Goal: Task Accomplishment & Management: Manage account settings

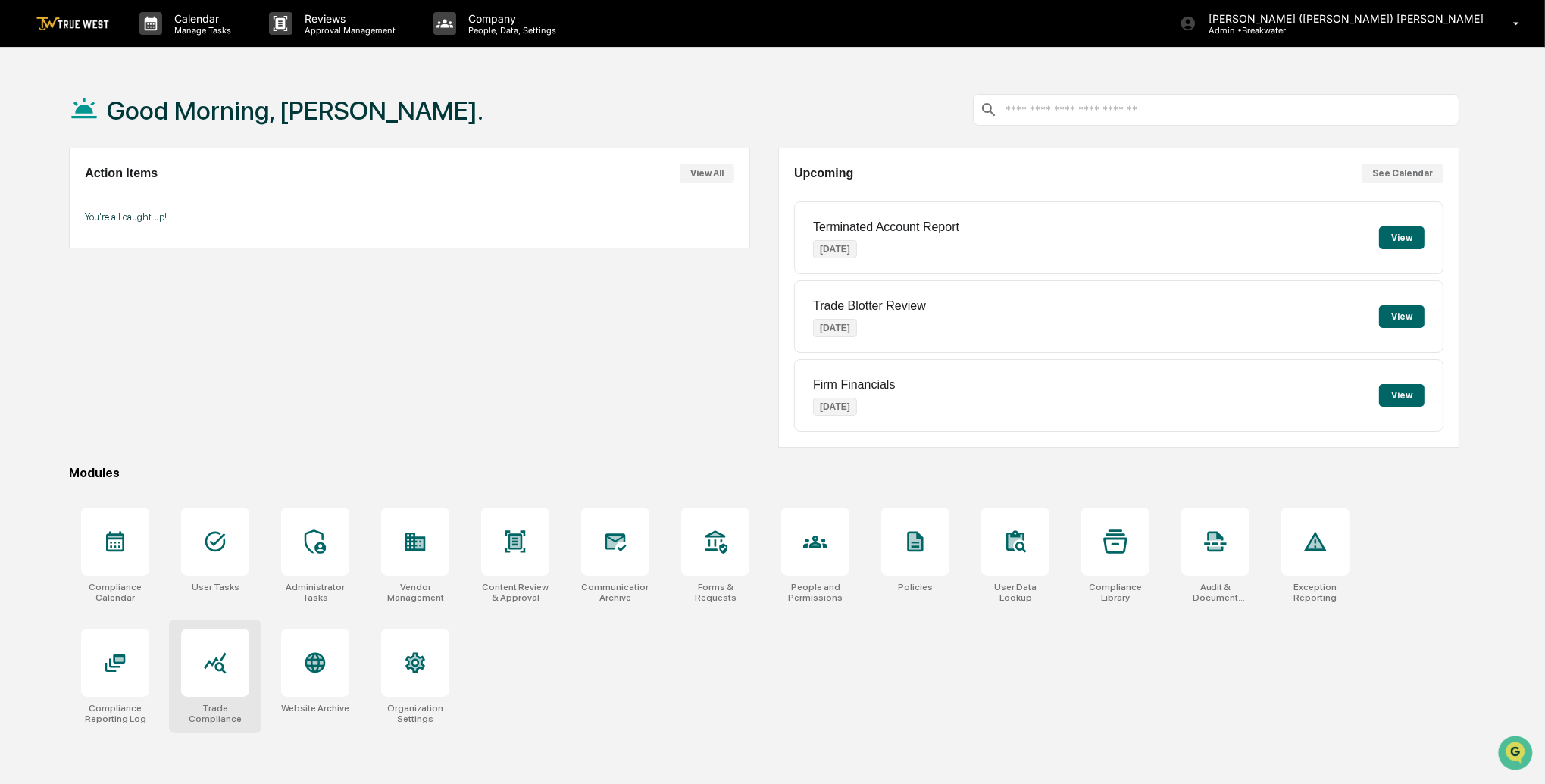
scroll to position [1, 0]
click at [214, 656] on icon at bounding box center [215, 662] width 22 height 21
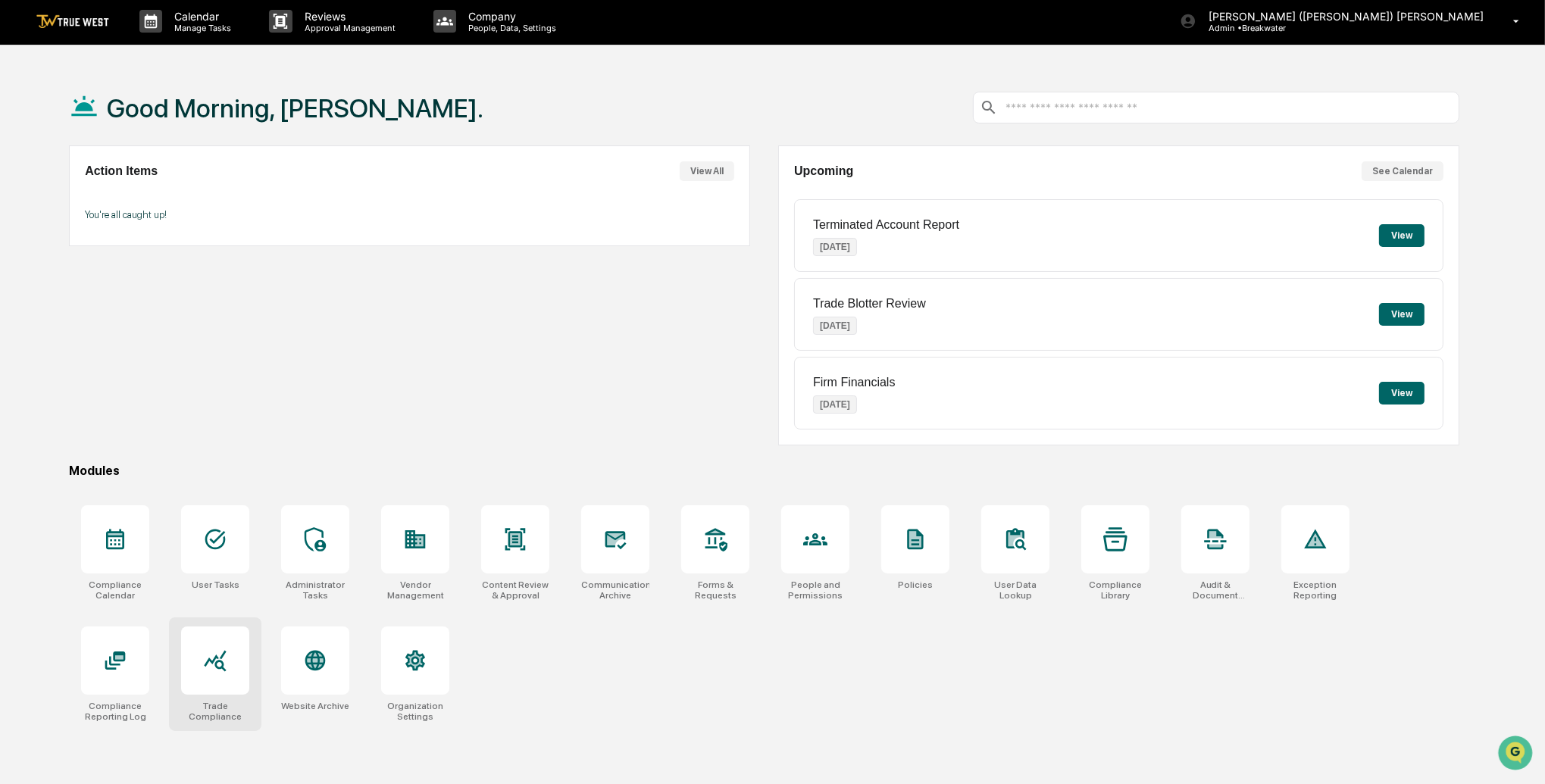
click at [229, 673] on div at bounding box center [215, 661] width 68 height 68
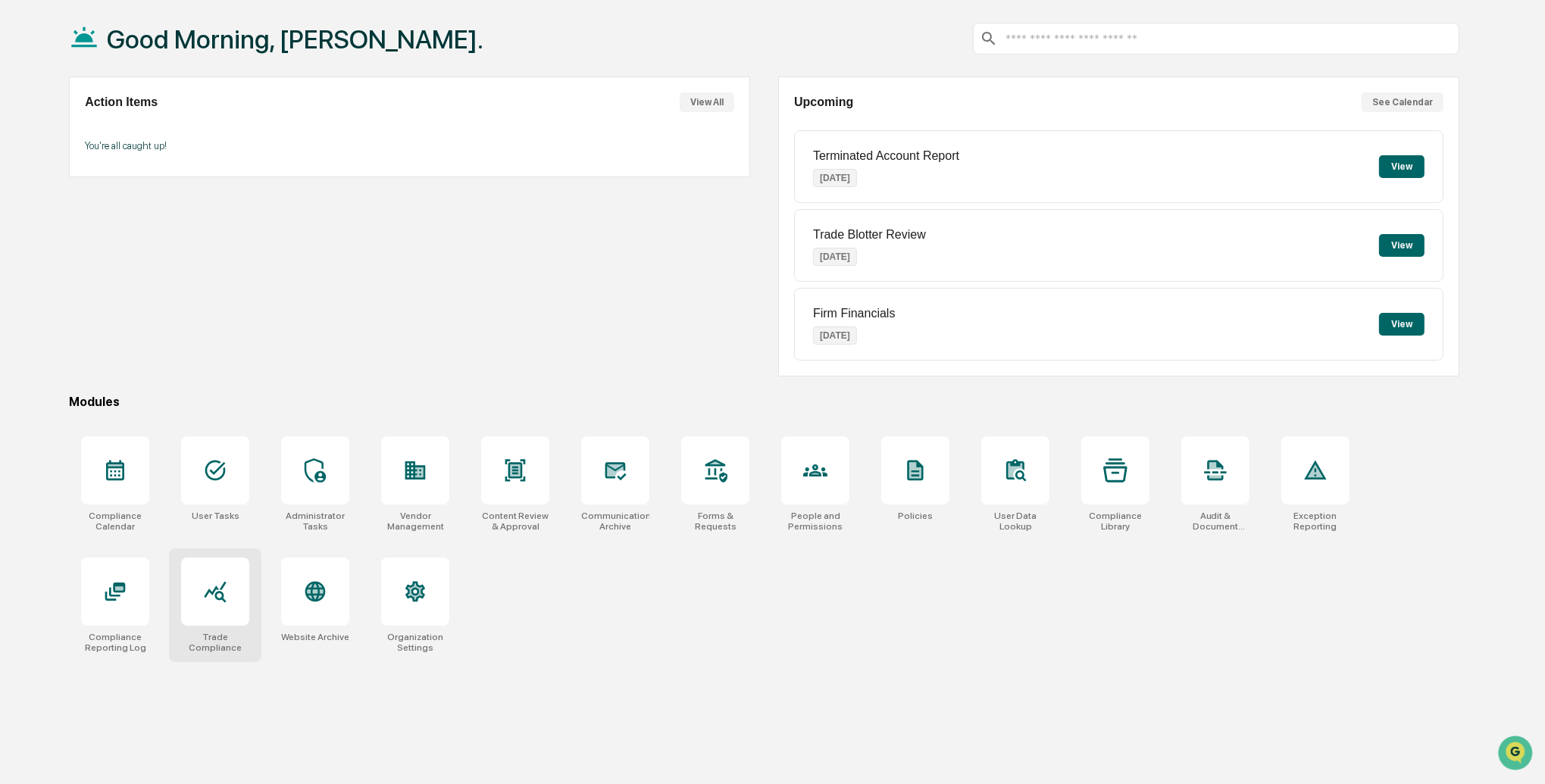
click at [230, 590] on div at bounding box center [215, 592] width 68 height 68
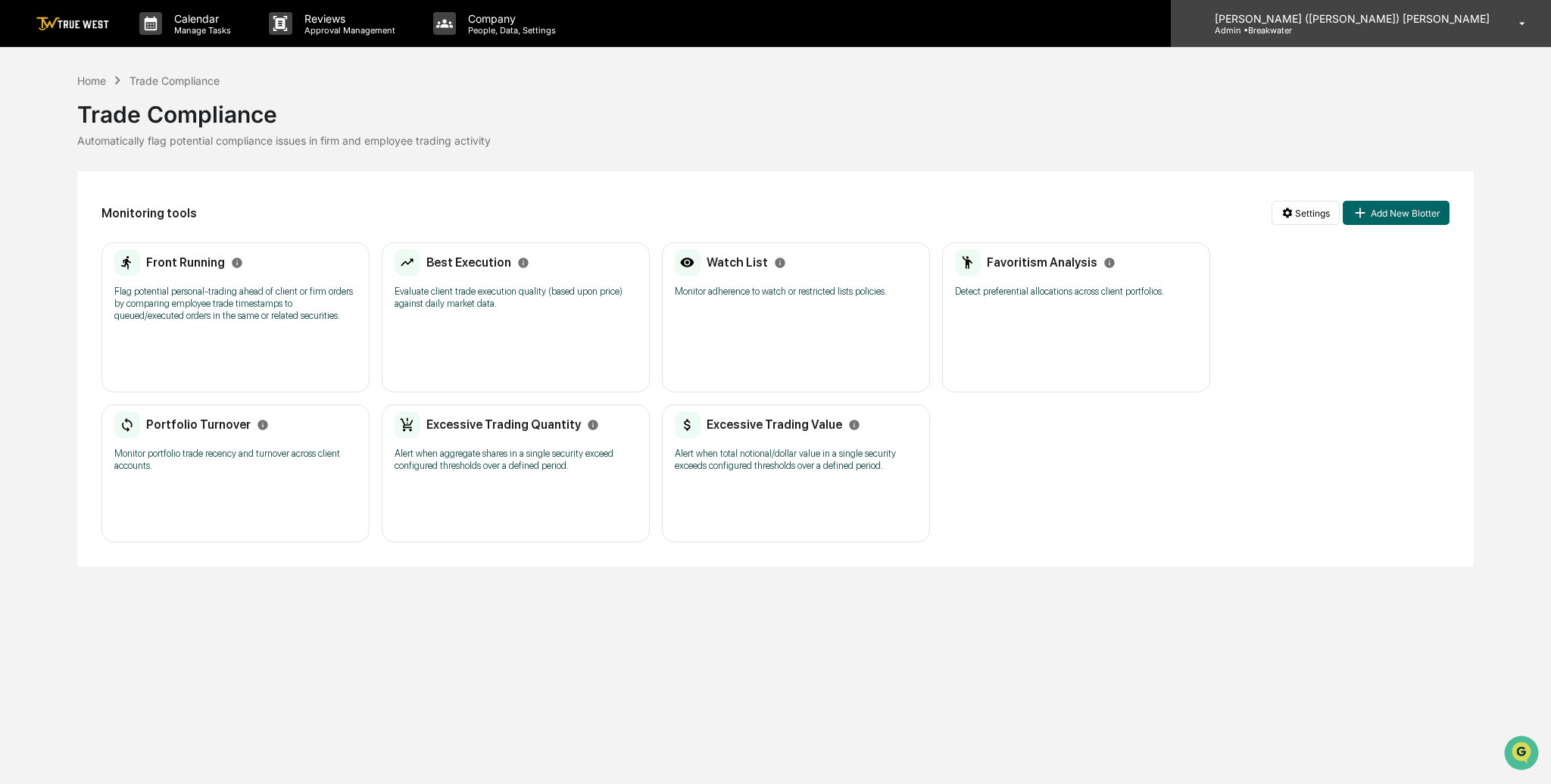
click at [1344, 26] on p "Admin • [GEOGRAPHIC_DATA]" at bounding box center [1273, 30] width 141 height 11
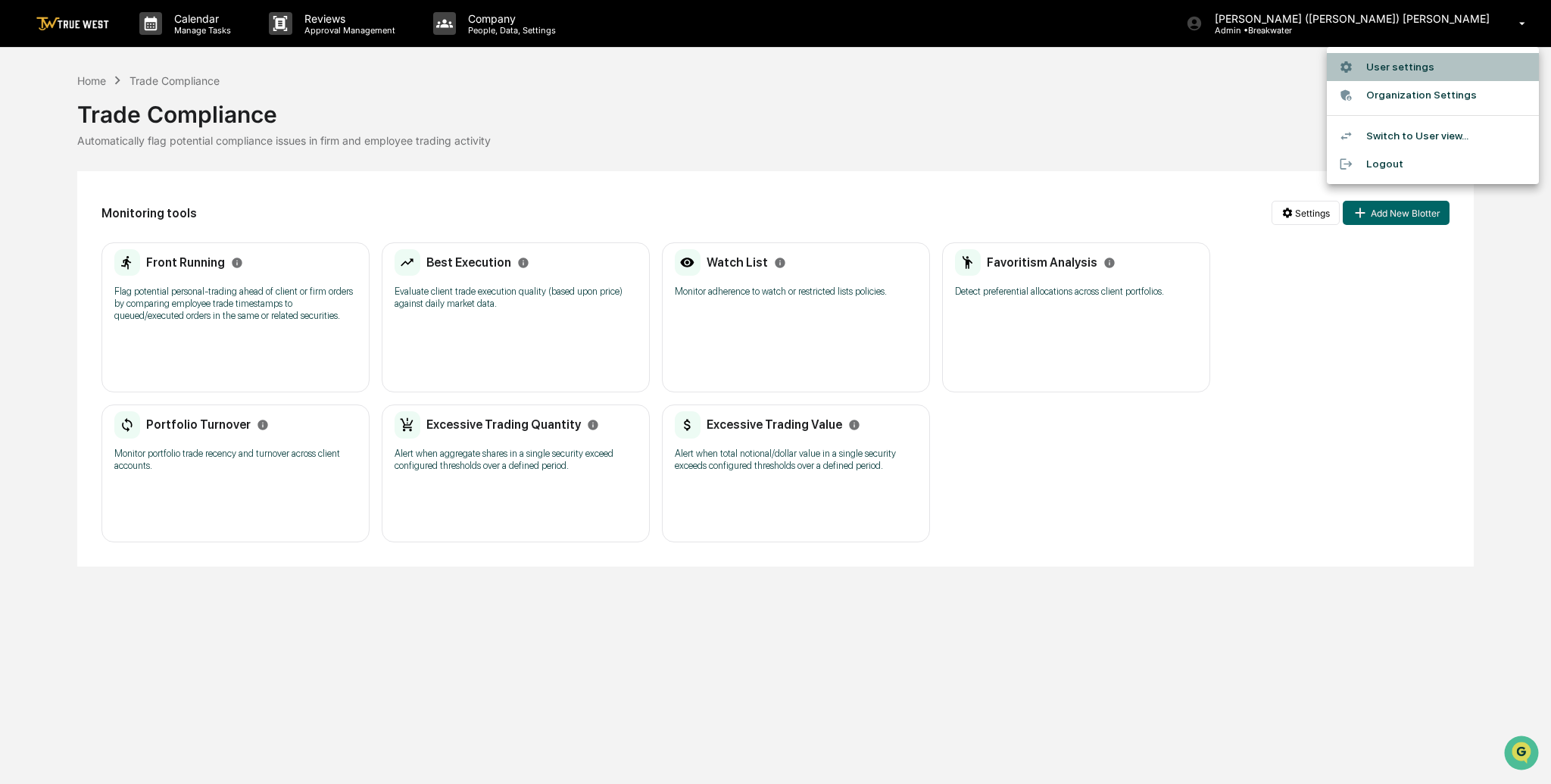
click at [1396, 72] on li "User settings" at bounding box center [1433, 67] width 212 height 28
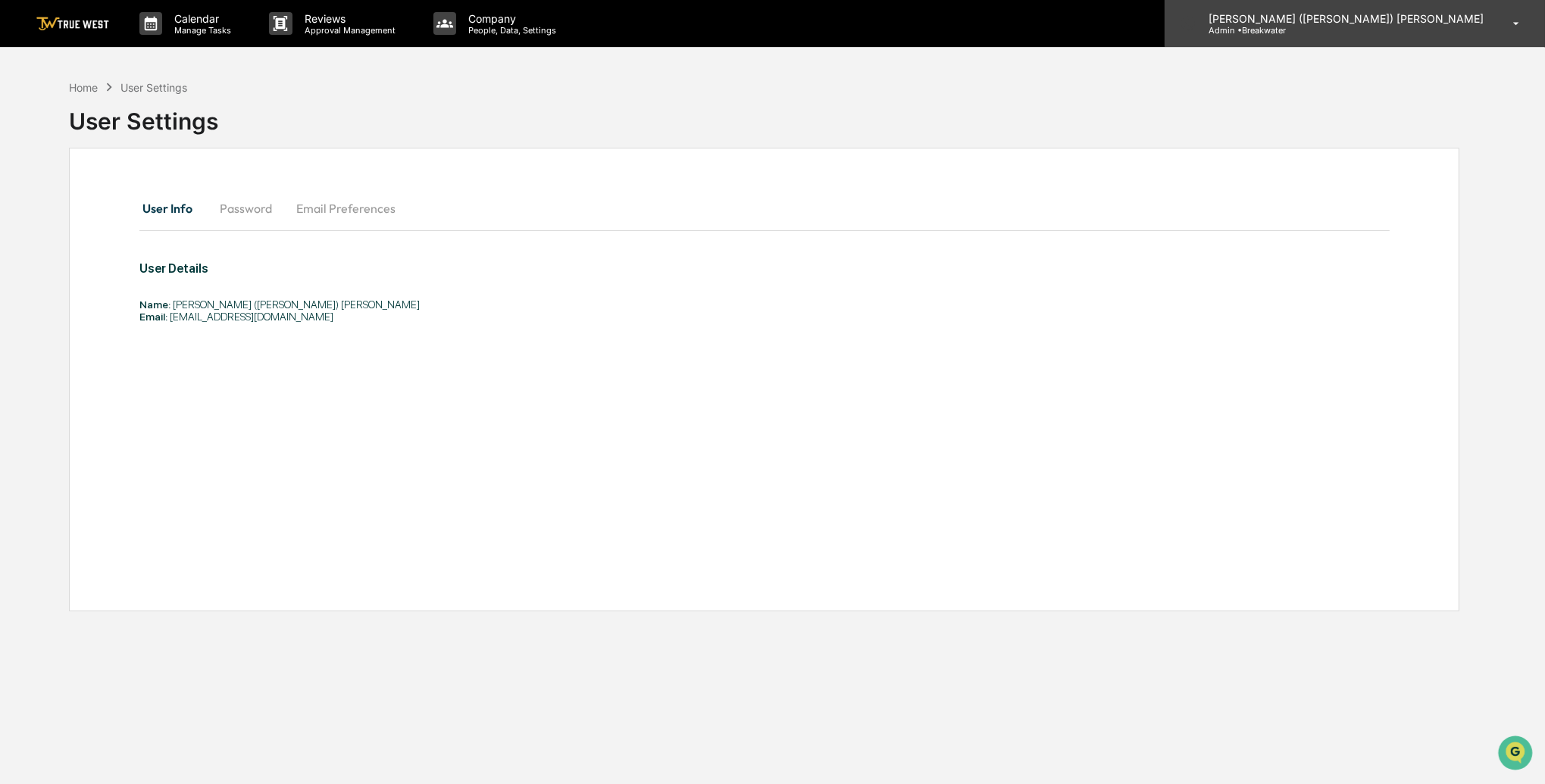
click at [1337, 25] on p "Admin • [GEOGRAPHIC_DATA]" at bounding box center [1266, 30] width 141 height 11
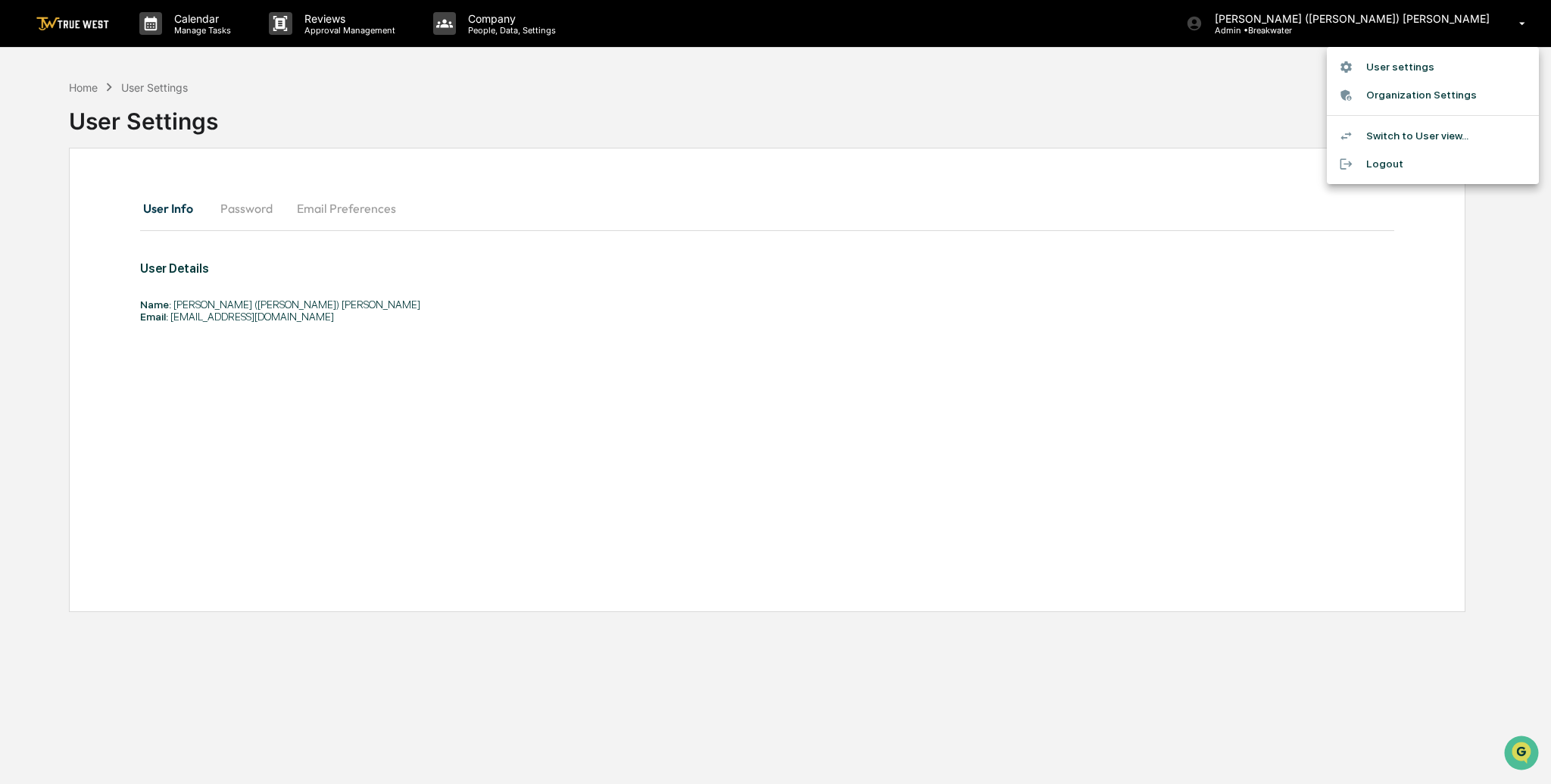
click at [1403, 126] on li "Switch to User view..." at bounding box center [1433, 135] width 212 height 28
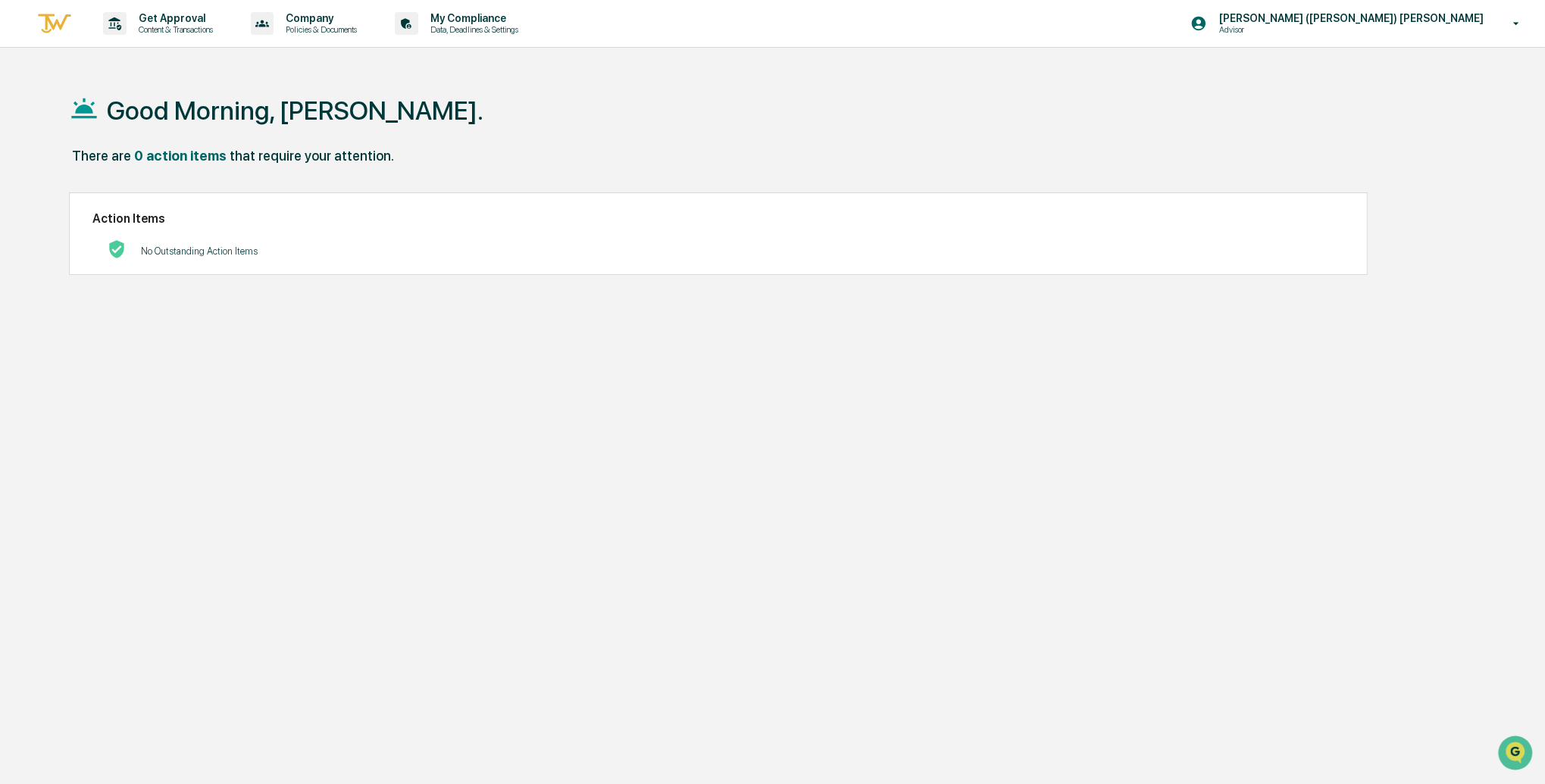
click at [54, 27] on img at bounding box center [53, 23] width 36 height 25
click at [1355, 29] on p "Advisor" at bounding box center [1281, 29] width 148 height 11
click at [460, 364] on div at bounding box center [775, 392] width 1551 height 784
click at [486, 25] on p "Data, Deadlines & Settings" at bounding box center [471, 29] width 108 height 11
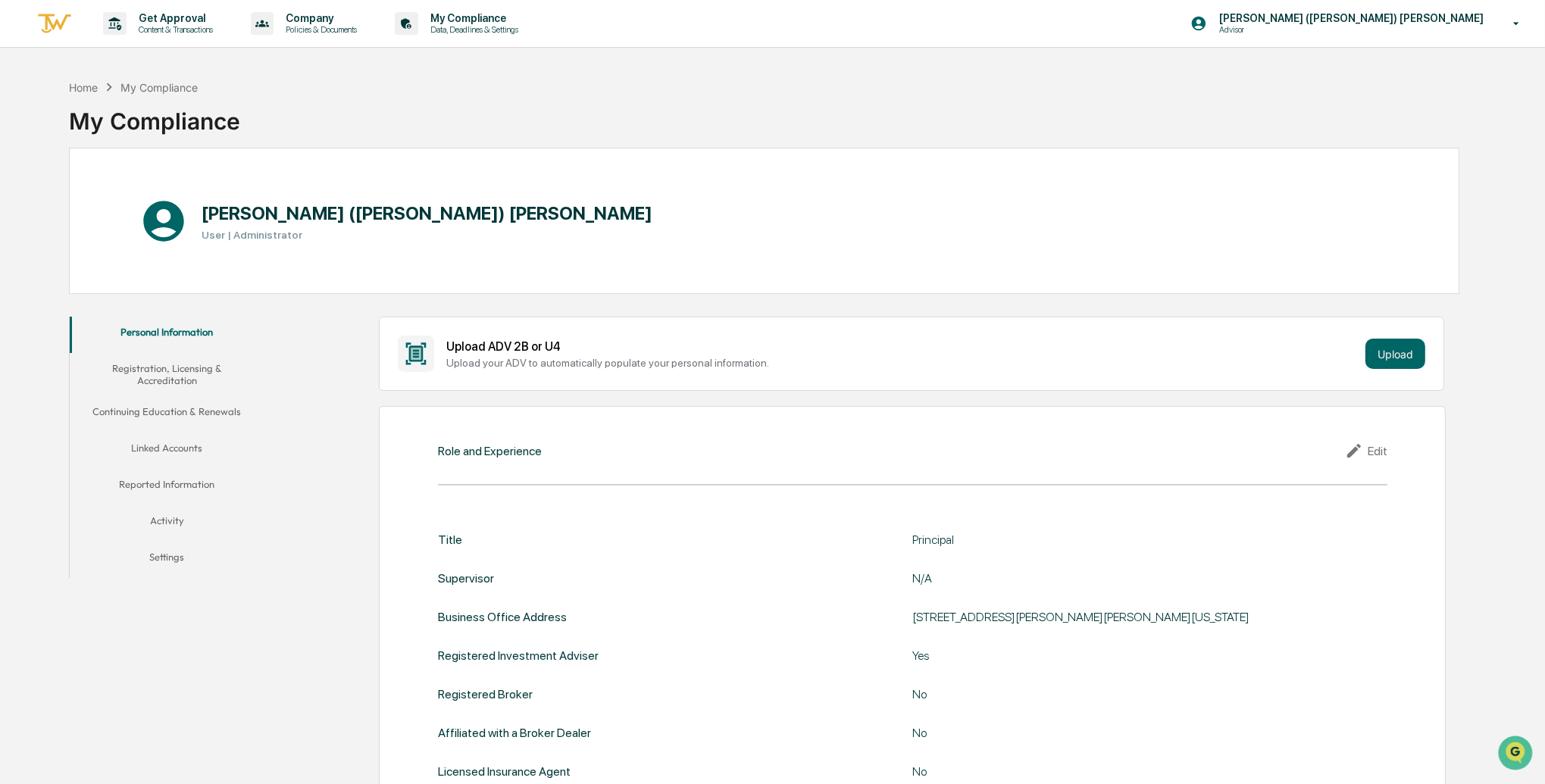
click at [181, 437] on button "Linked Accounts" at bounding box center [167, 450] width 194 height 36
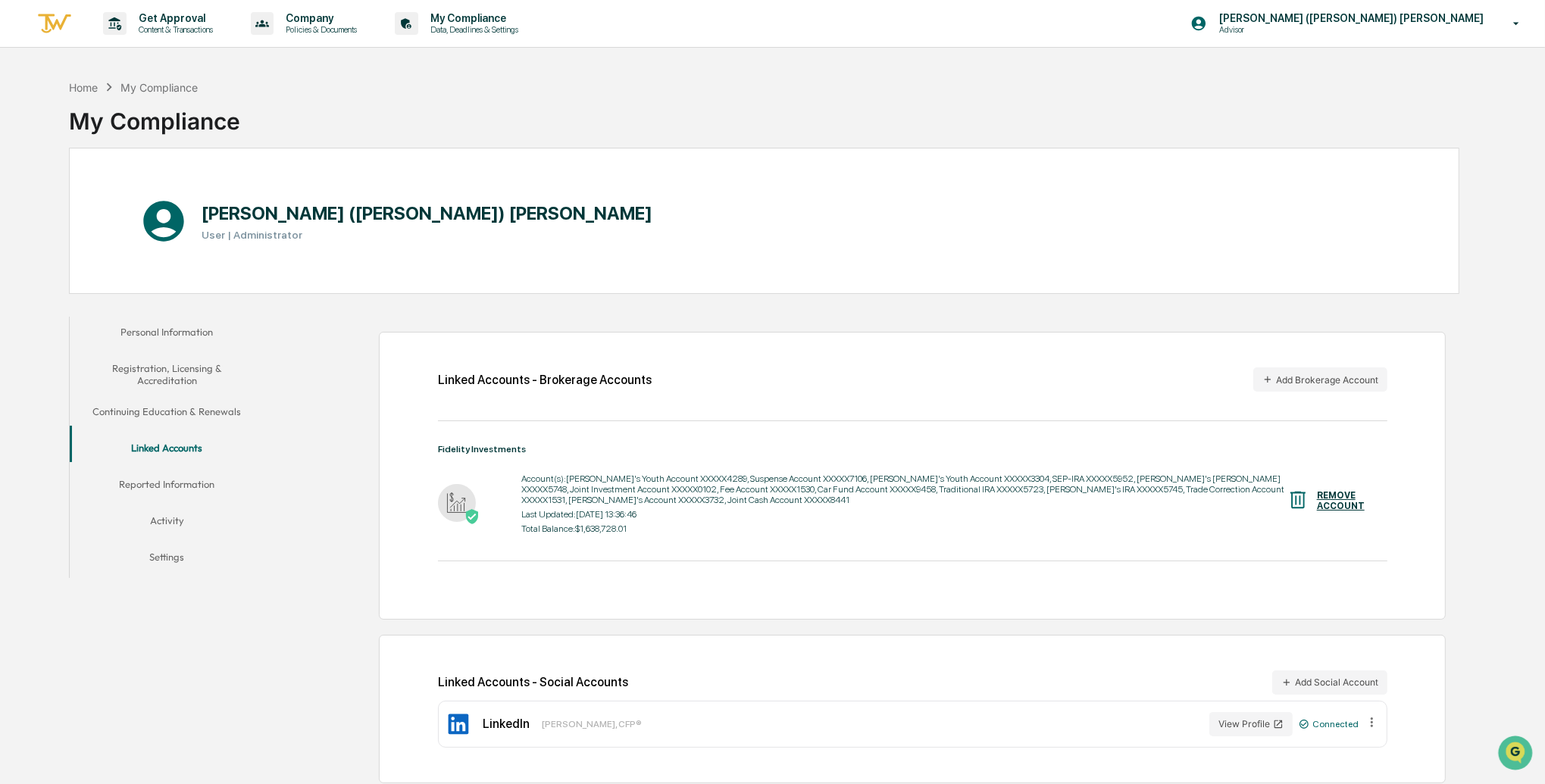
scroll to position [71, 0]
